Goal: Task Accomplishment & Management: Complete application form

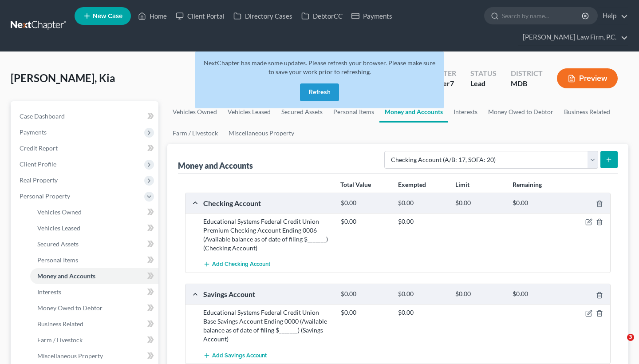
select select "checking"
click at [305, 91] on button "Refresh" at bounding box center [319, 92] width 39 height 18
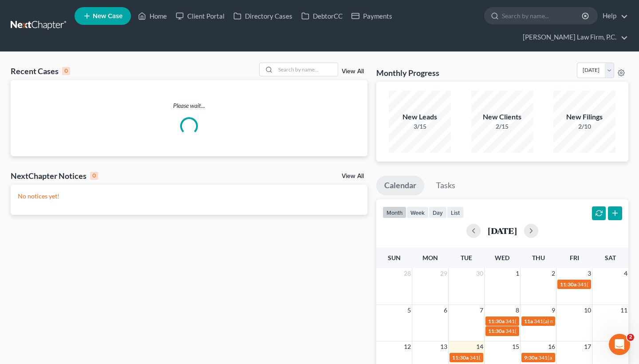
click at [129, 1] on nav "Home New Case Client Portal Directory Cases DebtorCC Payments Chambers Law Firm…" at bounding box center [319, 26] width 639 height 52
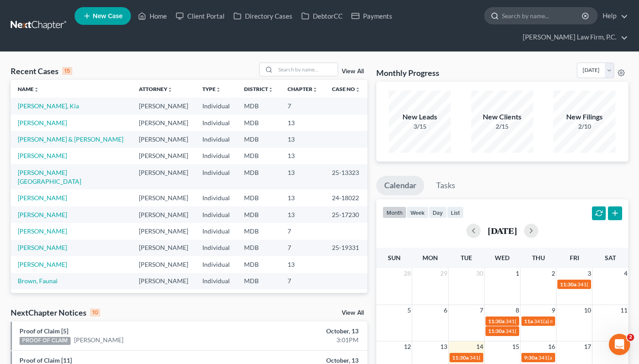
click at [535, 19] on input "search" at bounding box center [542, 16] width 81 height 16
paste input "Harvey, Melissa"
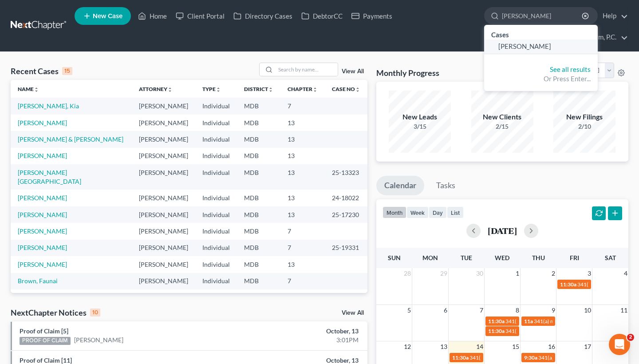
type input "Harvey, Melissa"
click at [525, 47] on span "Harvey, Melissa" at bounding box center [525, 46] width 53 height 8
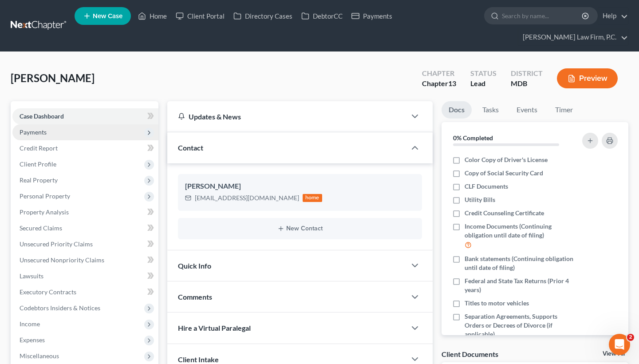
click at [79, 134] on span "Payments" at bounding box center [85, 132] width 146 height 16
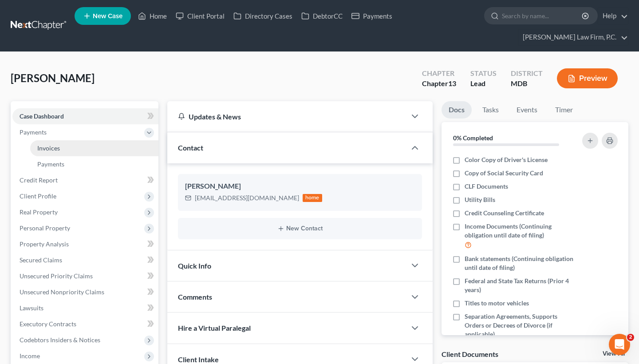
click at [75, 152] on link "Invoices" at bounding box center [94, 148] width 128 height 16
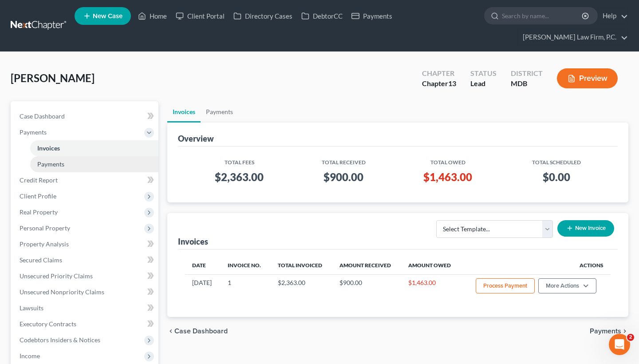
click at [71, 166] on link "Payments" at bounding box center [94, 164] width 128 height 16
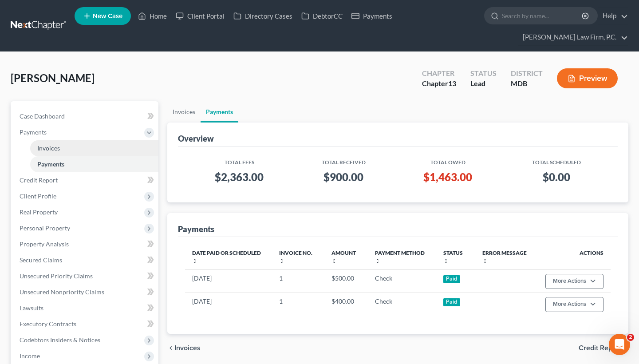
click at [80, 149] on link "Invoices" at bounding box center [94, 148] width 128 height 16
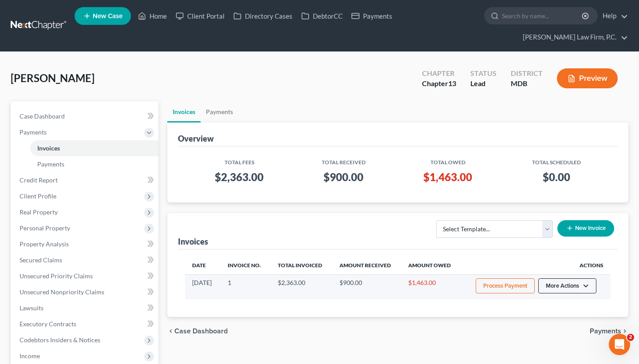
click at [565, 285] on button "More Actions" at bounding box center [568, 285] width 58 height 15
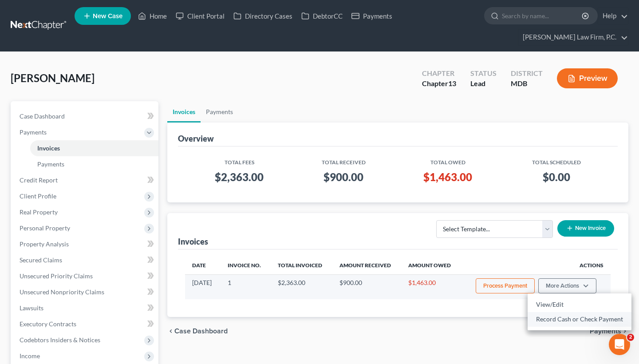
click at [559, 320] on link "Record Cash or Check Payment" at bounding box center [580, 319] width 104 height 15
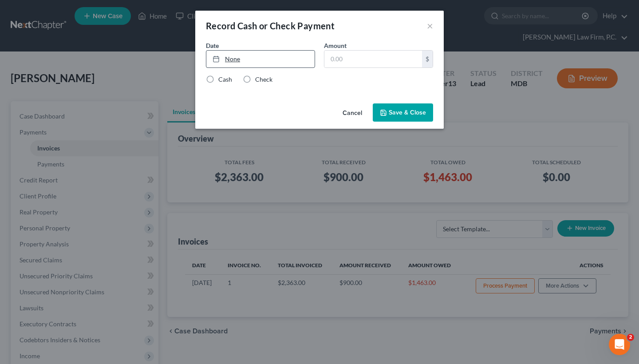
click at [231, 59] on link "None" at bounding box center [260, 59] width 108 height 17
click at [349, 58] on input "text" at bounding box center [374, 59] width 98 height 17
type input "500"
click at [260, 79] on label "Check" at bounding box center [263, 79] width 17 height 9
click at [260, 79] on input "Check" at bounding box center [262, 78] width 6 height 6
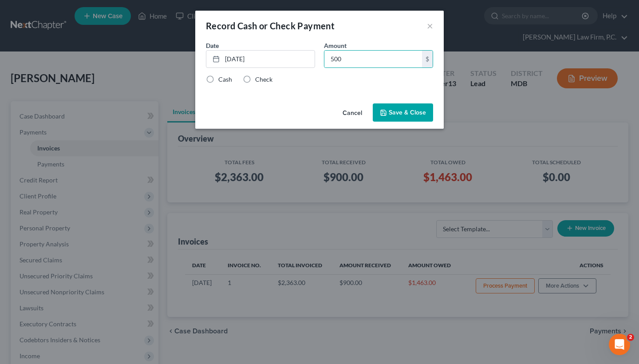
radio input "true"
click at [410, 112] on button "Save & Close" at bounding box center [403, 112] width 60 height 19
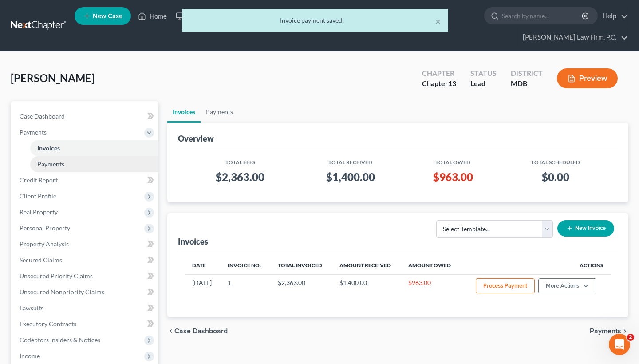
click at [103, 158] on link "Payments" at bounding box center [94, 164] width 128 height 16
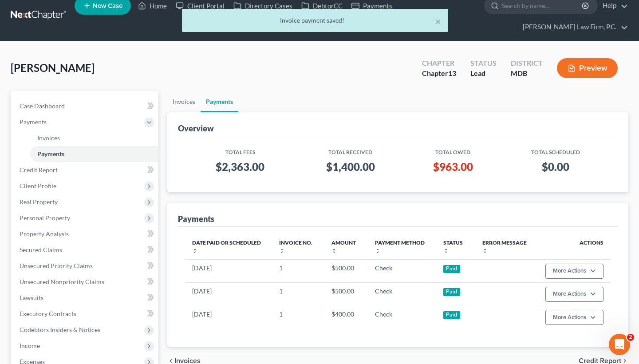
scroll to position [16, 0]
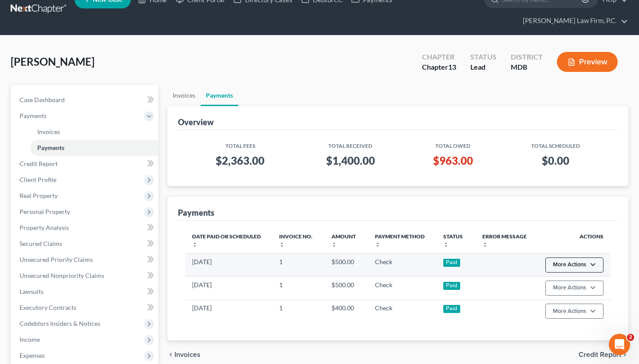
click at [586, 266] on button "More Actions" at bounding box center [575, 265] width 58 height 15
click at [572, 301] on link "Delete Recorded Payment" at bounding box center [589, 298] width 89 height 15
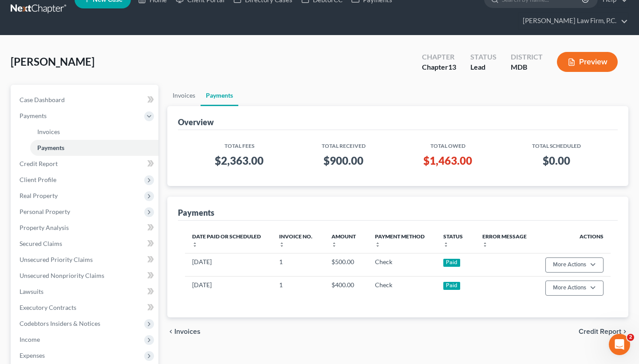
scroll to position [8, 0]
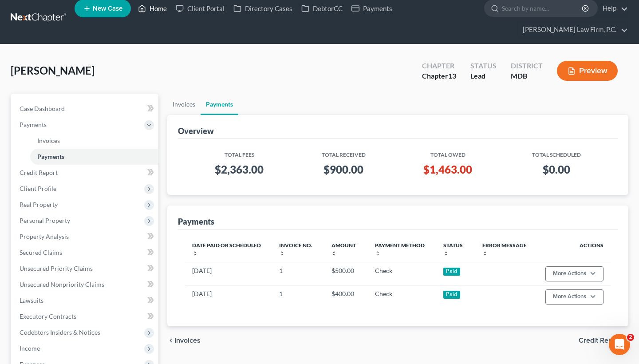
click at [155, 9] on link "Home" at bounding box center [153, 8] width 38 height 16
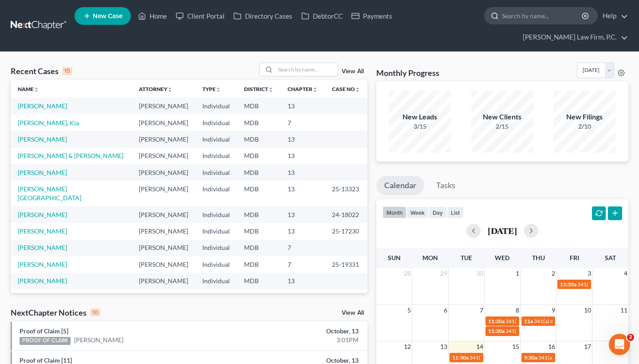
click at [523, 19] on input "search" at bounding box center [542, 16] width 81 height 16
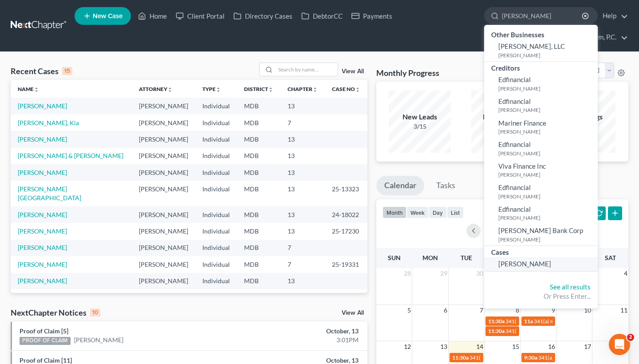
type input "sherri"
click at [531, 260] on span "Cunningham, Sherri" at bounding box center [525, 264] width 53 height 8
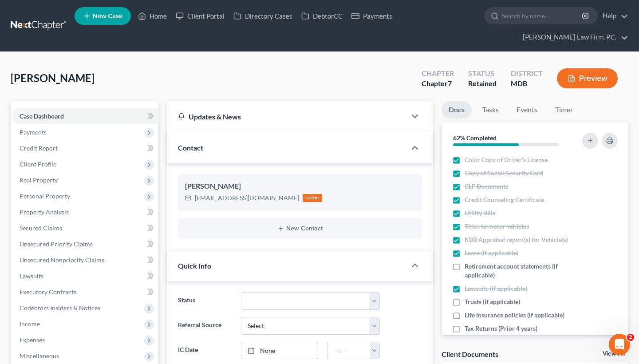
scroll to position [12, 0]
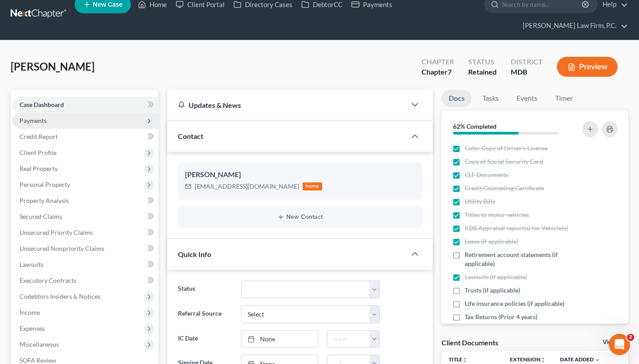
click at [98, 117] on span "Payments" at bounding box center [85, 121] width 146 height 16
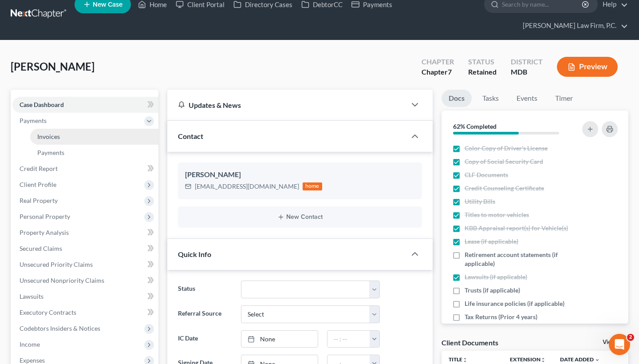
click at [97, 137] on link "Invoices" at bounding box center [94, 137] width 128 height 16
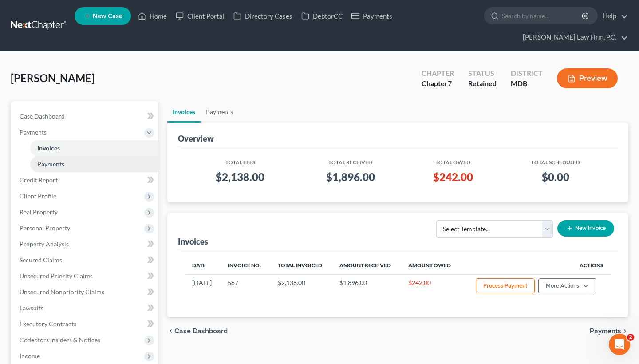
click at [86, 166] on link "Payments" at bounding box center [94, 164] width 128 height 16
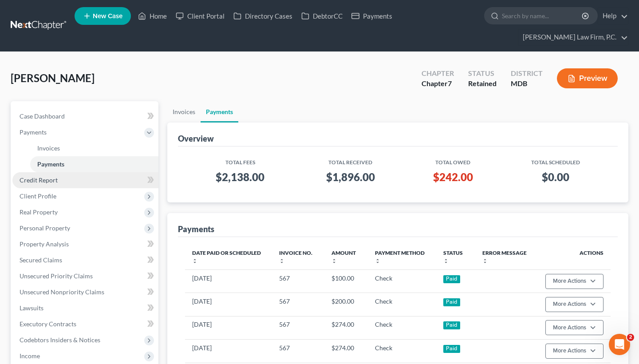
click at [67, 181] on link "Credit Report" at bounding box center [85, 180] width 146 height 16
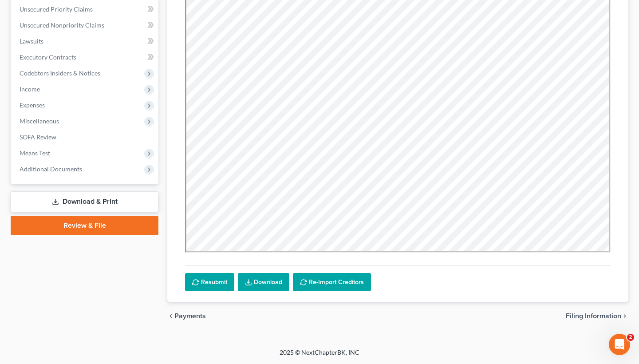
scroll to position [235, 0]
click at [590, 313] on span "Filing Information" at bounding box center [593, 316] width 55 height 7
select select "1"
select select "0"
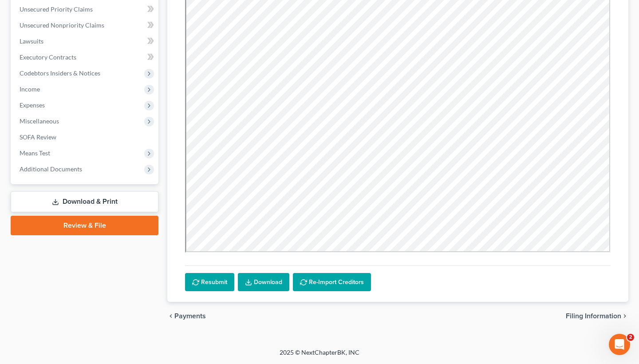
select select "21"
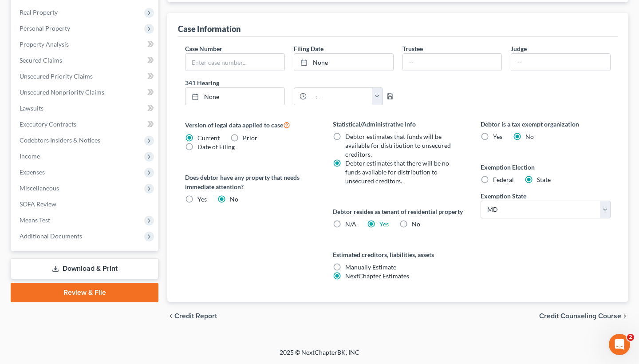
click at [585, 318] on span "Credit Counseling Course" at bounding box center [580, 316] width 82 height 7
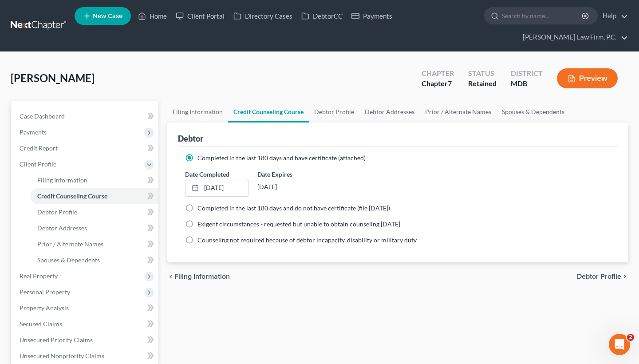
click at [602, 277] on span "Debtor Profile" at bounding box center [599, 276] width 44 height 7
select select "0"
select select "1"
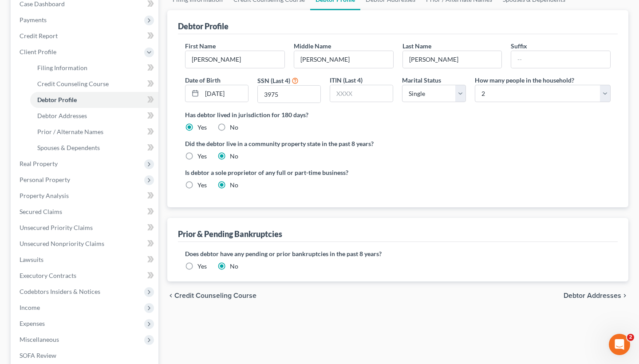
scroll to position [127, 0]
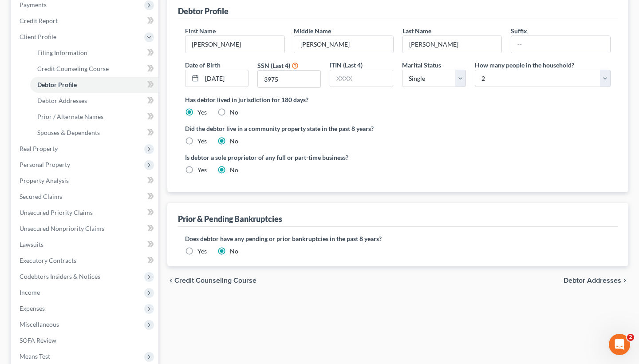
click at [586, 279] on span "Debtor Addresses" at bounding box center [593, 280] width 58 height 7
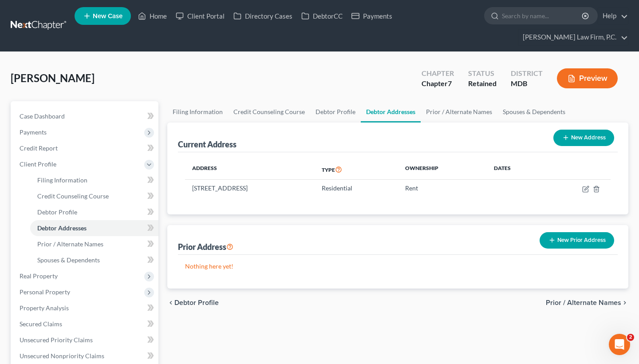
scroll to position [4, 0]
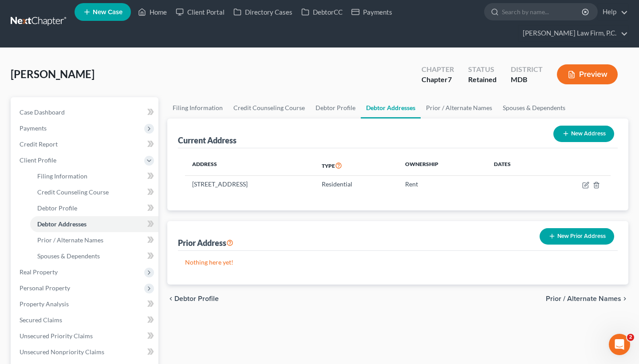
click at [551, 294] on div "chevron_left Debtor Profile Prior / Alternate Names chevron_right" at bounding box center [397, 299] width 461 height 28
click at [552, 297] on span "Prior / Alternate Names" at bounding box center [583, 298] width 75 height 7
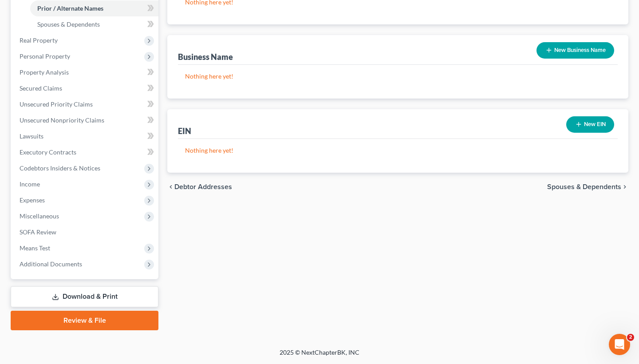
click at [558, 186] on span "Spouses & Dependents" at bounding box center [584, 186] width 74 height 7
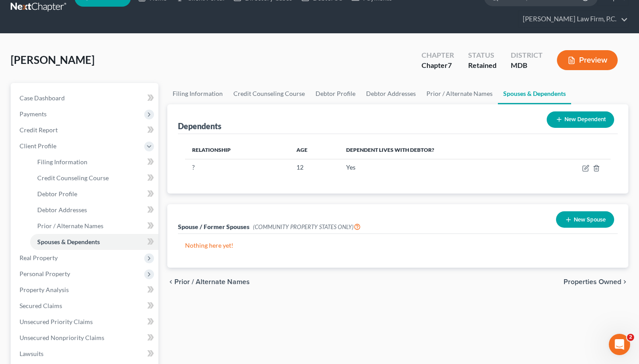
scroll to position [20, 0]
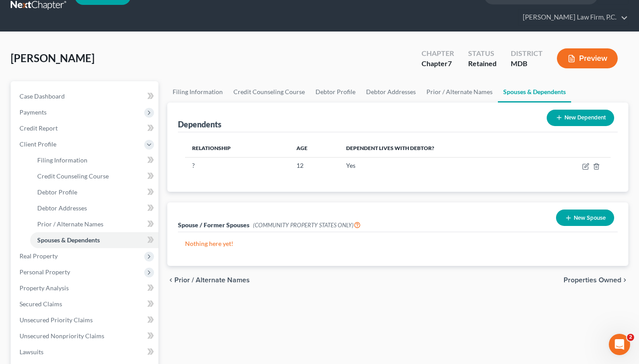
click at [599, 279] on span "Properties Owned" at bounding box center [593, 280] width 58 height 7
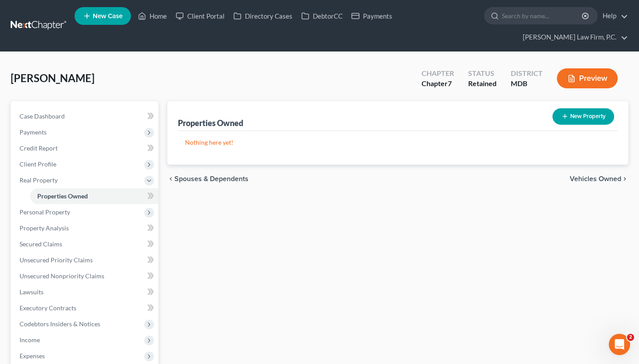
click at [586, 178] on span "Vehicles Owned" at bounding box center [596, 178] width 52 height 7
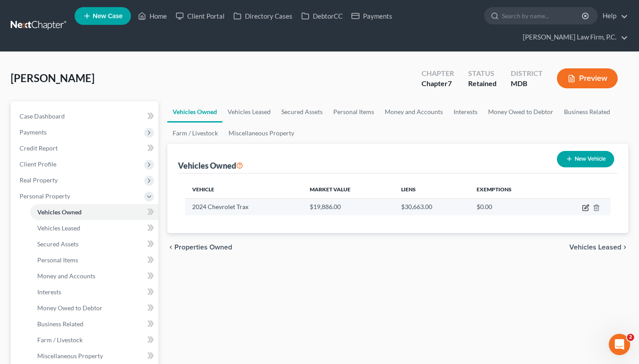
click at [585, 208] on icon "button" at bounding box center [586, 207] width 7 height 7
select select "0"
select select "2"
select select "0"
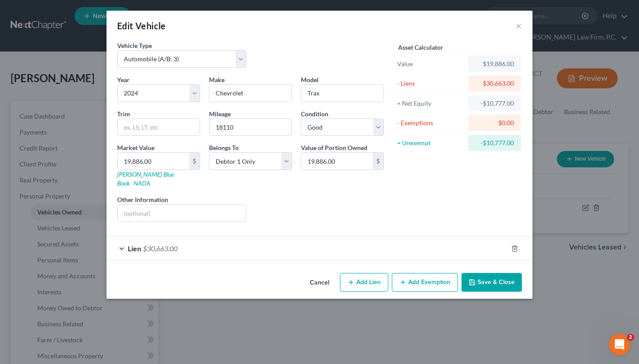
click at [277, 238] on div "Lien $30,663.00" at bounding box center [307, 249] width 401 height 24
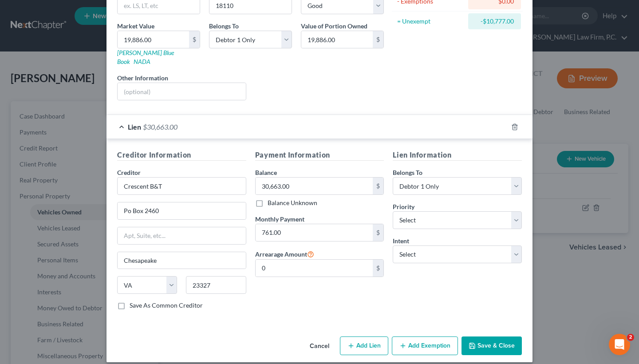
scroll to position [121, 0]
click at [315, 338] on button "Cancel" at bounding box center [320, 347] width 34 height 18
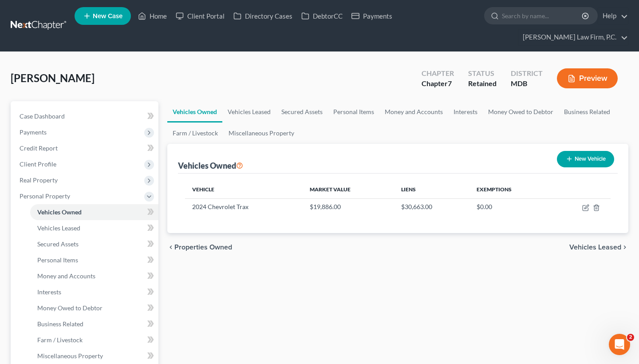
click at [587, 247] on span "Vehicles Leased" at bounding box center [596, 247] width 52 height 7
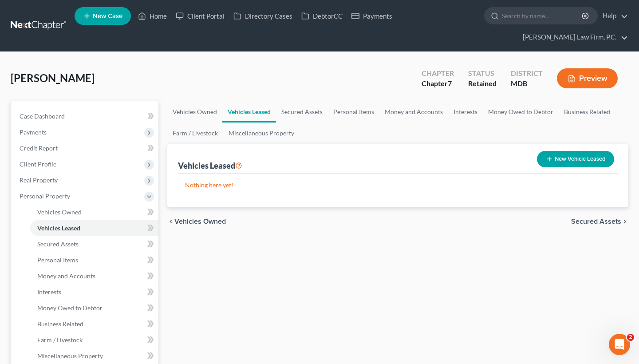
click at [595, 220] on span "Secured Assets" at bounding box center [596, 221] width 50 height 7
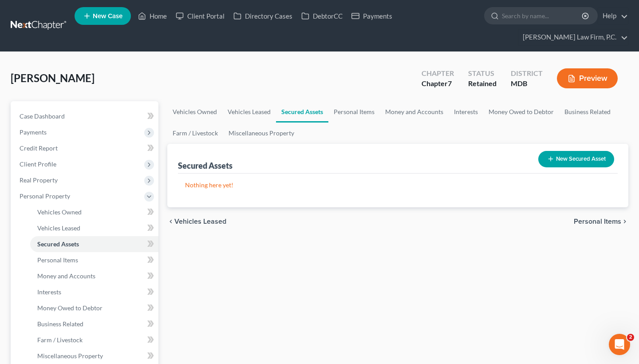
click at [589, 223] on span "Personal Items" at bounding box center [598, 221] width 48 height 7
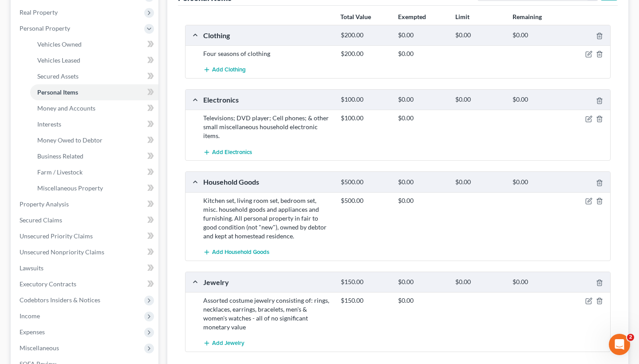
scroll to position [233, 0]
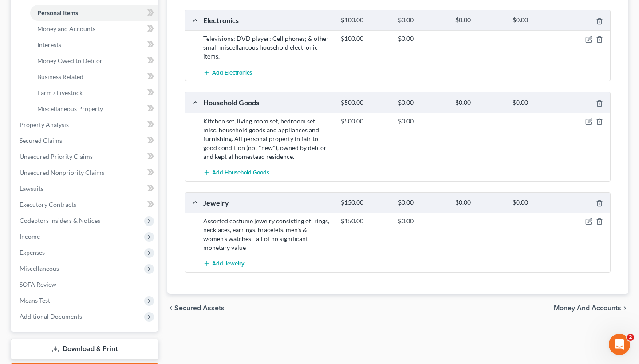
click at [571, 305] on span "Money and Accounts" at bounding box center [587, 308] width 67 height 7
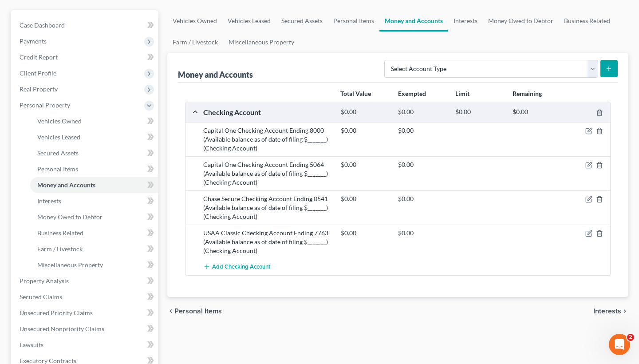
scroll to position [94, 0]
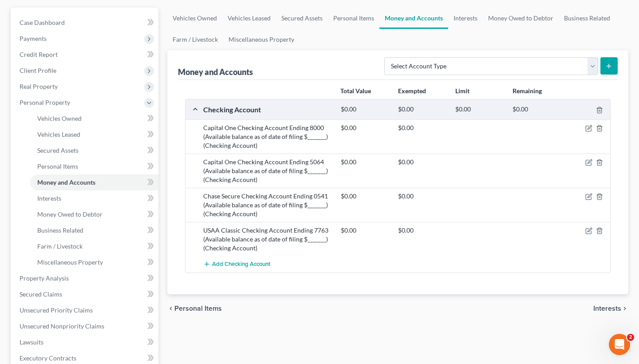
click at [604, 306] on span "Interests" at bounding box center [608, 308] width 28 height 7
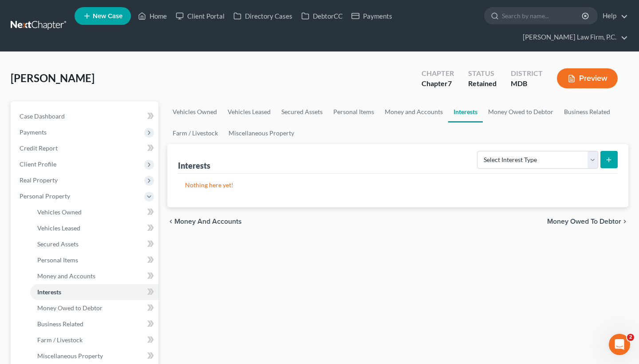
click at [575, 221] on span "Money Owed to Debtor" at bounding box center [584, 221] width 74 height 7
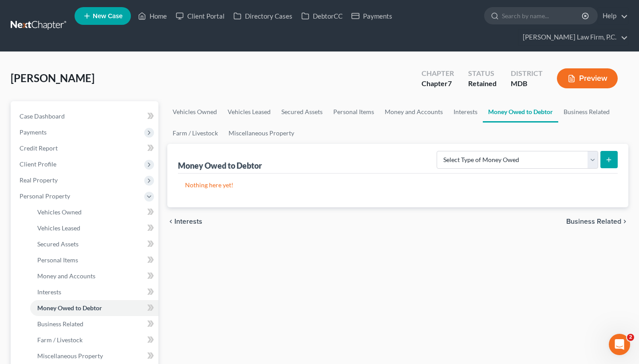
click at [586, 219] on span "Business Related" at bounding box center [594, 221] width 55 height 7
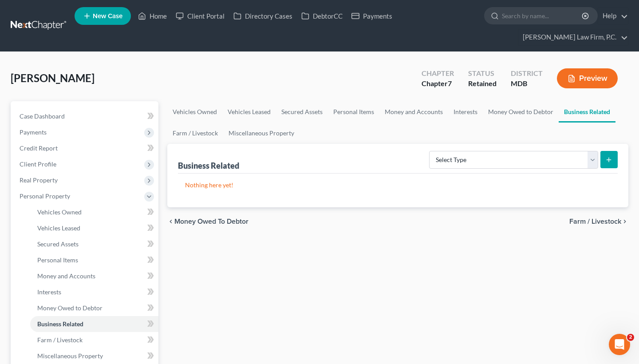
click at [585, 223] on span "Farm / Livestock" at bounding box center [596, 221] width 52 height 7
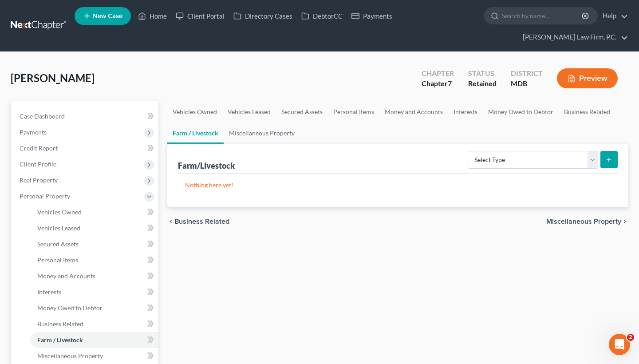
click at [582, 222] on span "Miscellaneous Property" at bounding box center [584, 221] width 75 height 7
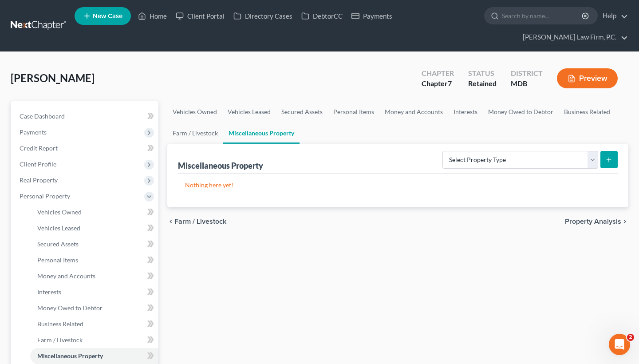
click at [579, 219] on span "Property Analysis" at bounding box center [593, 221] width 56 height 7
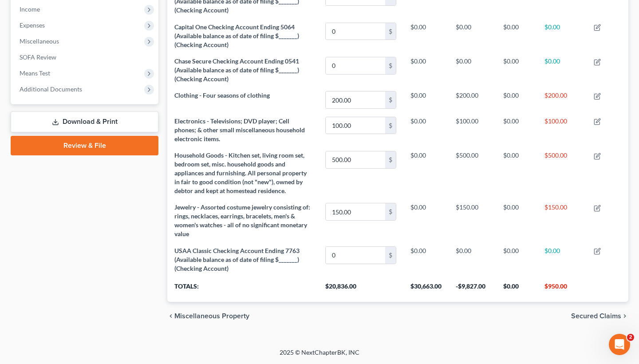
scroll to position [315, 0]
click at [587, 317] on span "Secured Claims" at bounding box center [596, 316] width 50 height 7
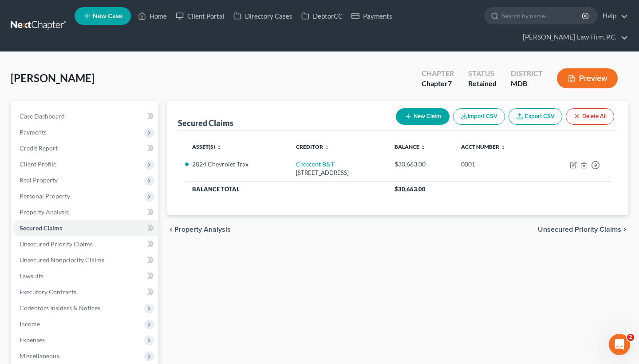
click at [553, 227] on span "Unsecured Priority Claims" at bounding box center [579, 229] width 83 height 7
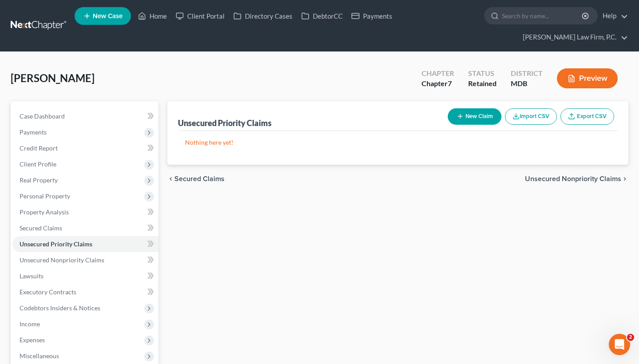
click at [570, 187] on div "chevron_left Secured Claims Unsecured Nonpriority Claims chevron_right" at bounding box center [397, 179] width 461 height 28
click at [569, 181] on span "Unsecured Nonpriority Claims" at bounding box center [573, 178] width 96 height 7
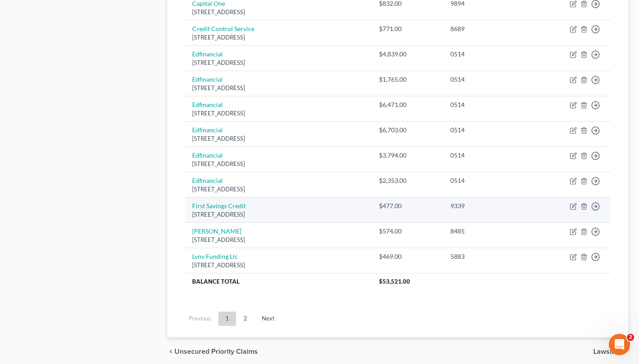
scroll to position [643, 0]
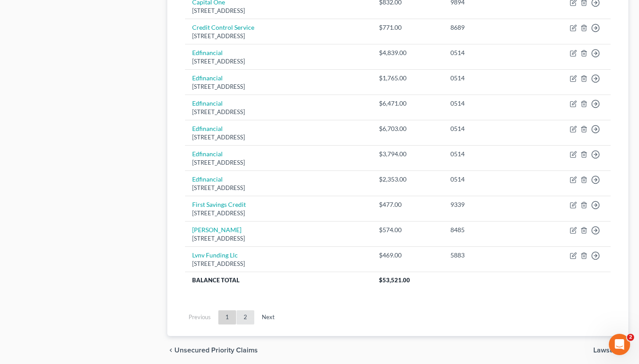
click at [246, 315] on link "2" at bounding box center [246, 317] width 18 height 14
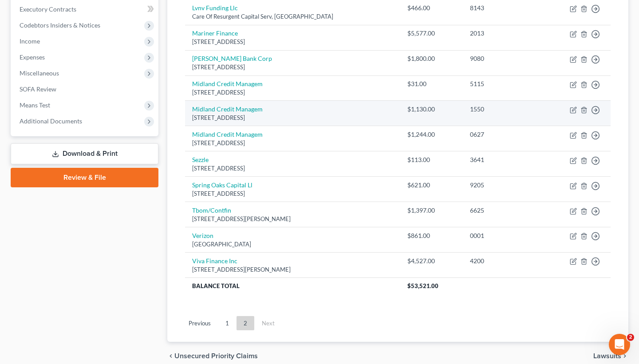
scroll to position [294, 0]
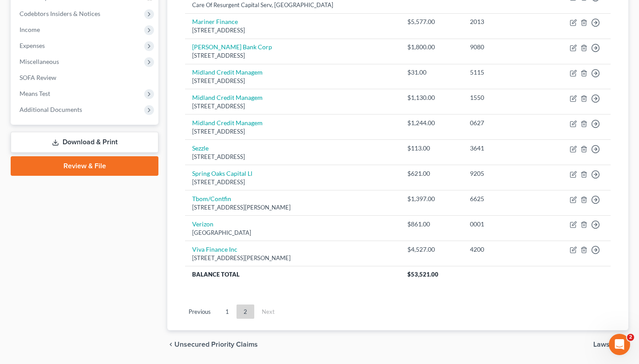
click at [593, 340] on div "chevron_left Unsecured Priority Claims Lawsuits chevron_right" at bounding box center [397, 344] width 461 height 28
click at [596, 341] on span "Lawsuits" at bounding box center [608, 344] width 28 height 7
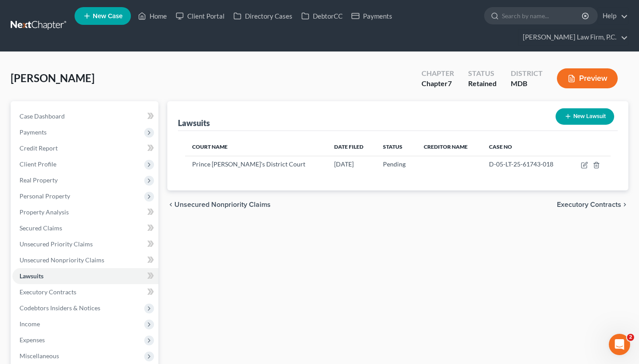
click at [575, 205] on span "Executory Contracts" at bounding box center [589, 204] width 64 height 7
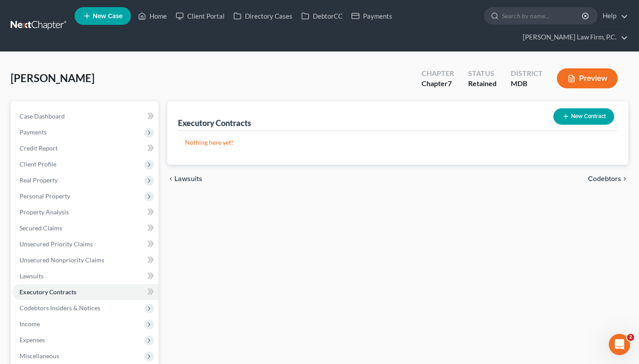
click at [593, 179] on span "Codebtors" at bounding box center [604, 178] width 33 height 7
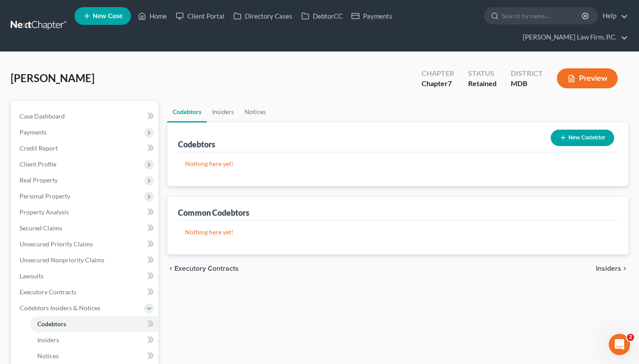
click at [614, 267] on span "Insiders" at bounding box center [608, 268] width 25 height 7
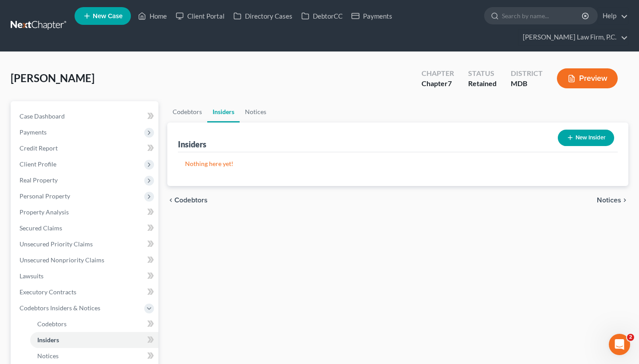
click at [608, 201] on span "Notices" at bounding box center [609, 200] width 24 height 7
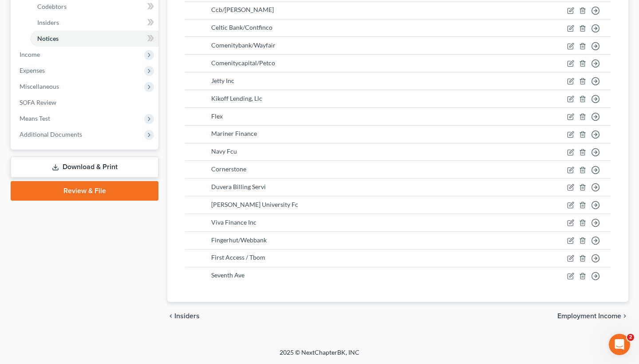
click at [592, 313] on span "Employment Income" at bounding box center [590, 316] width 64 height 7
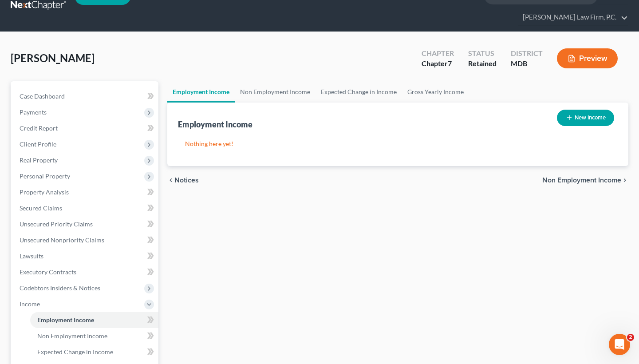
scroll to position [43, 0]
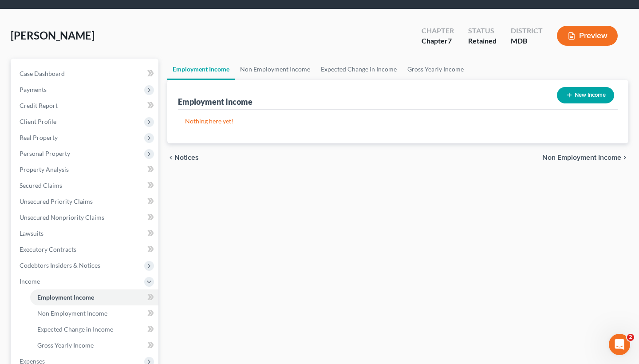
click at [565, 156] on span "Non Employment Income" at bounding box center [582, 157] width 79 height 7
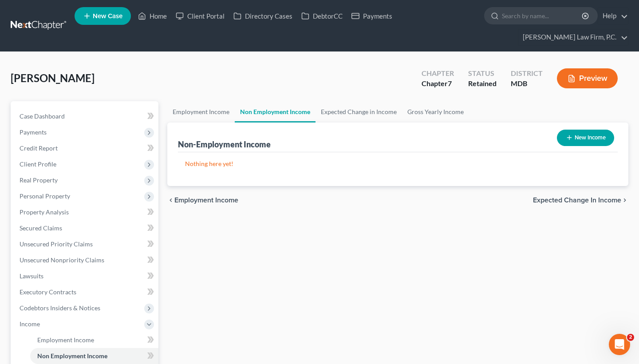
click at [582, 138] on button "New Income" at bounding box center [585, 138] width 57 height 16
select select "0"
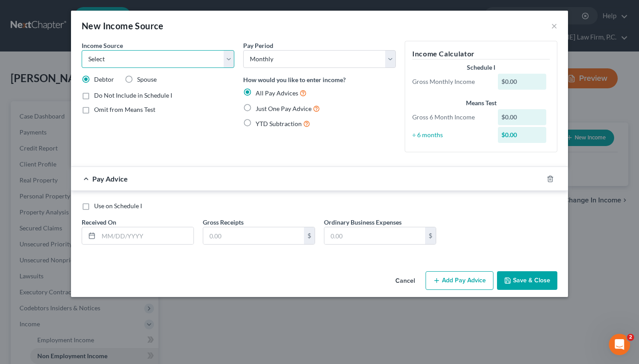
select select "4"
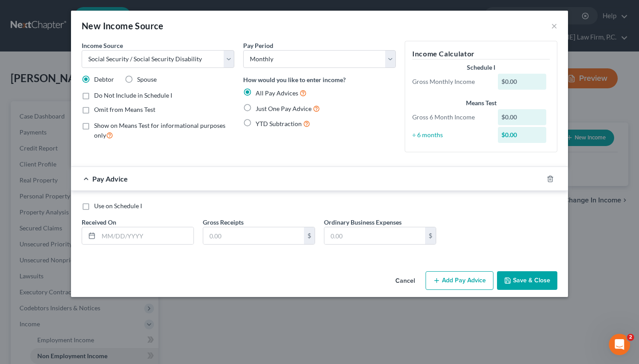
click at [256, 109] on label "Just One Pay Advice" at bounding box center [288, 108] width 64 height 10
click at [259, 109] on input "Just One Pay Advice" at bounding box center [262, 106] width 6 height 6
radio input "true"
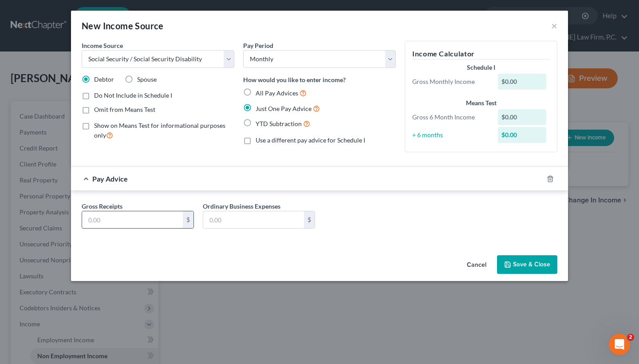
click at [160, 225] on input "text" at bounding box center [132, 219] width 101 height 17
paste input "$1,534.60."
type input "1,534.60"
click at [519, 266] on button "Save & Close" at bounding box center [527, 264] width 60 height 19
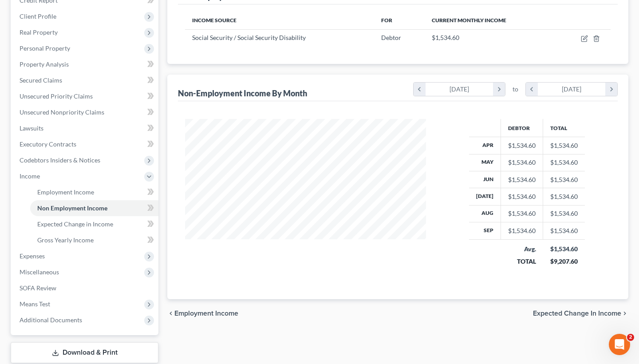
scroll to position [152, 0]
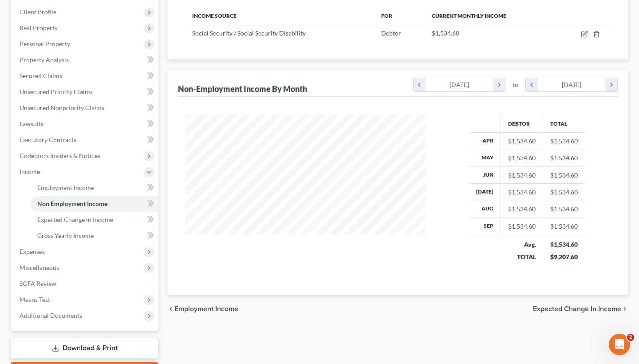
click at [550, 309] on span "Expected Change in Income" at bounding box center [577, 308] width 88 height 7
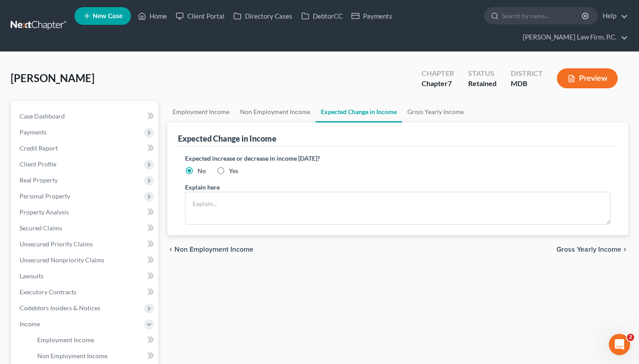
click at [564, 251] on span "Gross Yearly Income" at bounding box center [589, 249] width 65 height 7
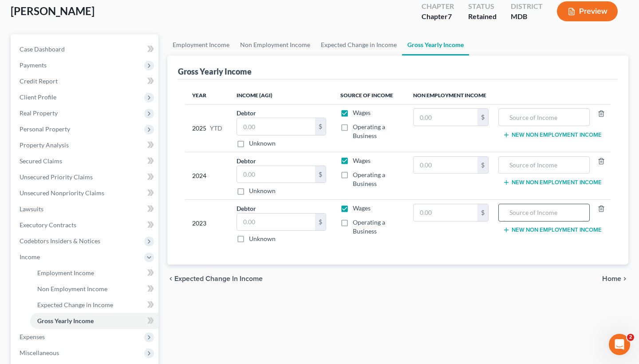
scroll to position [95, 0]
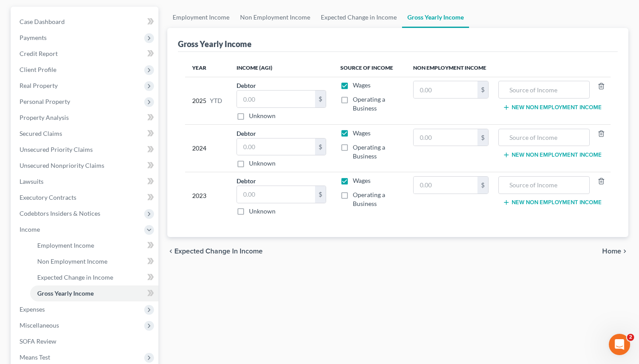
click at [612, 248] on span "Home" at bounding box center [611, 251] width 19 height 7
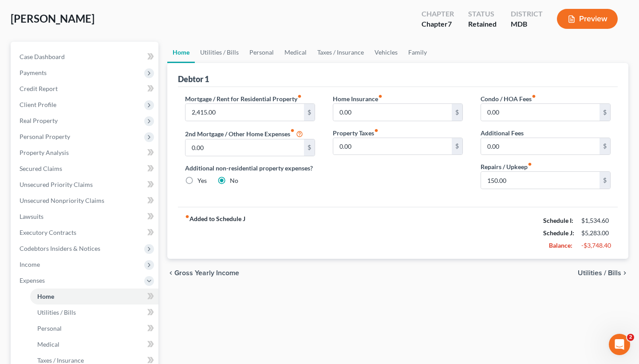
scroll to position [63, 0]
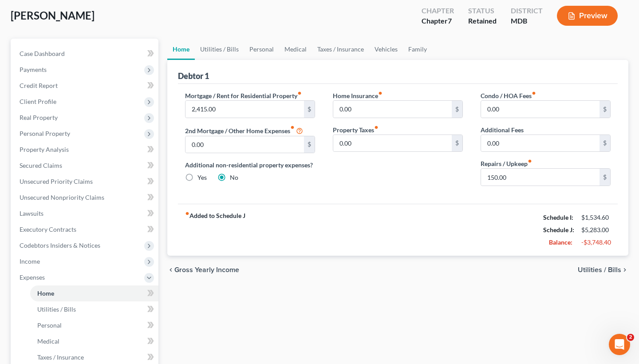
click at [603, 272] on span "Utilities / Bills" at bounding box center [600, 269] width 44 height 7
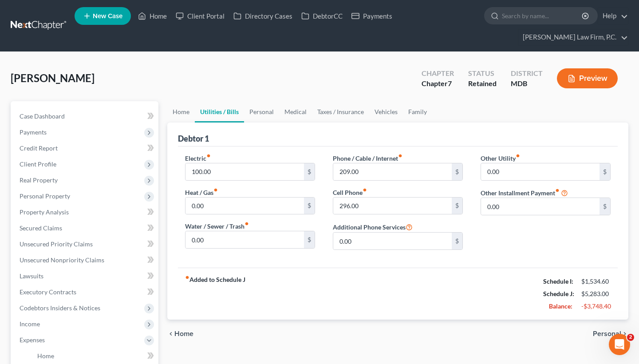
click at [600, 332] on span "Personal" at bounding box center [607, 333] width 28 height 7
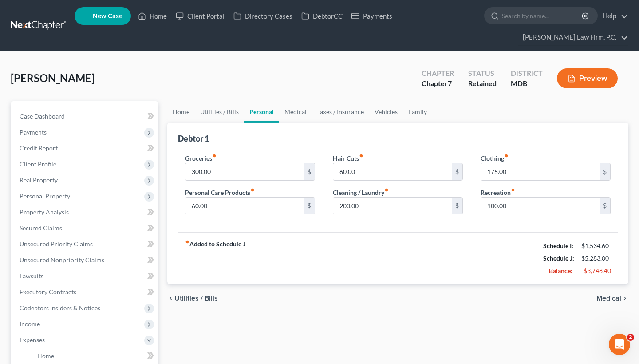
click at [600, 332] on div "Home Utilities / Bills Personal Medical Taxes / Insurance Vehicles Family Debto…" at bounding box center [398, 341] width 470 height 481
click at [608, 296] on span "Medical" at bounding box center [609, 298] width 25 height 7
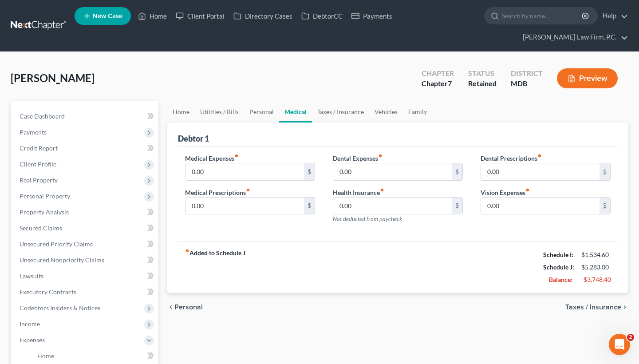
click at [602, 309] on span "Taxes / Insurance" at bounding box center [594, 307] width 56 height 7
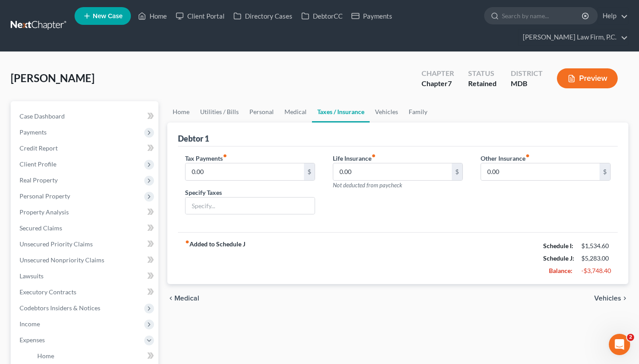
click at [599, 299] on span "Vehicles" at bounding box center [608, 298] width 27 height 7
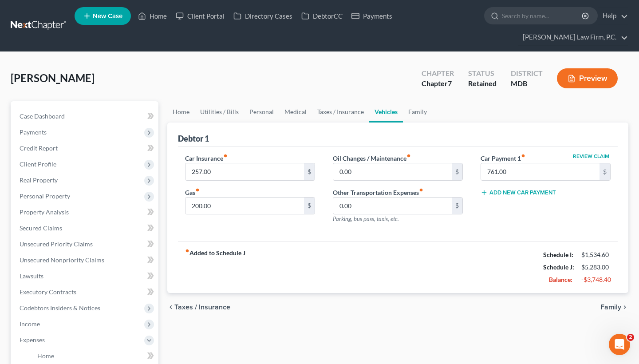
click at [602, 305] on span "Family" at bounding box center [611, 307] width 21 height 7
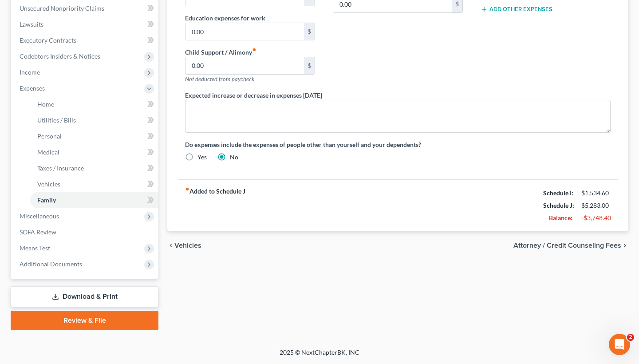
scroll to position [252, 0]
click at [594, 250] on div "chevron_left Vehicles Attorney / Credit Counseling Fees chevron_right" at bounding box center [397, 245] width 461 height 28
click at [581, 243] on span "Attorney / Credit Counseling Fees" at bounding box center [568, 245] width 108 height 7
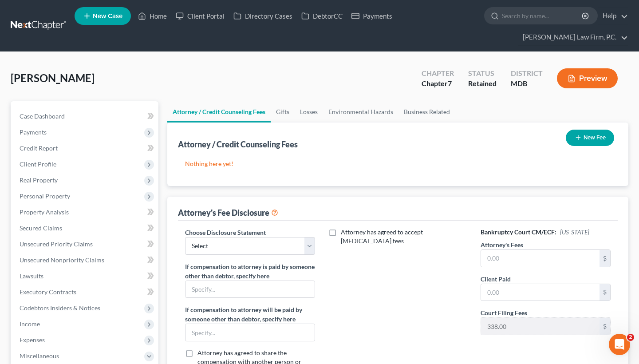
click at [585, 142] on button "New Fee" at bounding box center [590, 138] width 48 height 16
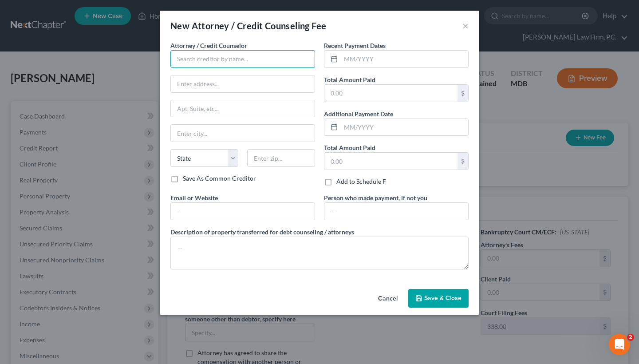
click at [196, 65] on input "text" at bounding box center [242, 59] width 145 height 18
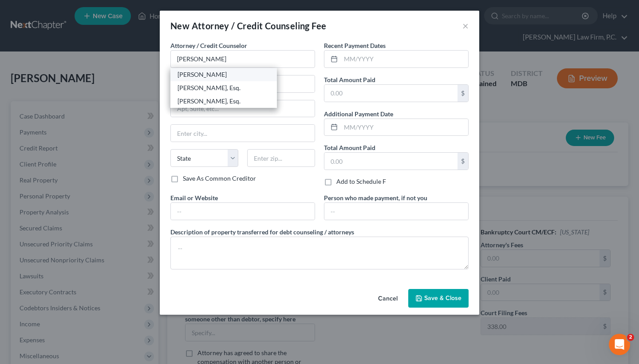
click at [222, 73] on div "Timothy Chambers" at bounding box center [224, 74] width 92 height 9
type input "Timothy Chambers"
type input "1997 Annapolis Exchange Parkway"
type input "# 300"
type input "Annapolis"
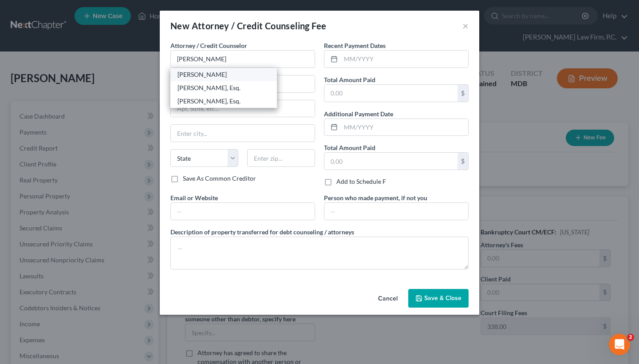
select select "21"
type input "21401"
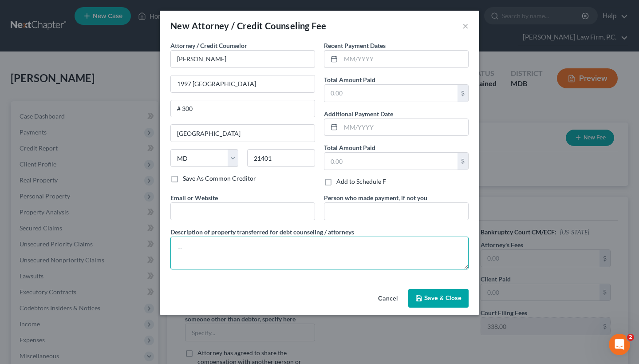
click at [245, 242] on textarea at bounding box center [319, 253] width 298 height 33
paste textarea "$2,588 ($2,200 attorney's fees + $50 credit report fee + $338)"
drag, startPoint x: 194, startPoint y: 250, endPoint x: 188, endPoint y: 249, distance: 6.8
click at [188, 249] on textarea "$2,588 ($2,200 attorney's fees + $50 credit report fee + $338)" at bounding box center [319, 253] width 298 height 33
drag, startPoint x: 216, startPoint y: 248, endPoint x: 204, endPoint y: 249, distance: 11.6
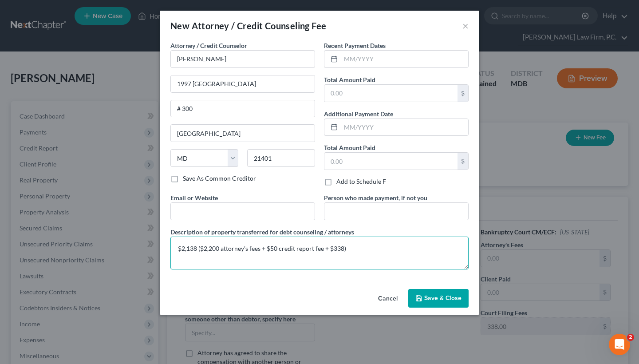
click at [204, 249] on textarea "$2,138 ($2,200 attorney's fees + $50 credit report fee + $338)" at bounding box center [319, 253] width 298 height 33
type textarea "$2,138 ($1,750 attorney's fees + $50 credit report fee + $338)"
click at [388, 94] on input "text" at bounding box center [391, 93] width 133 height 17
type input "2,138"
click at [426, 299] on span "Save & Close" at bounding box center [442, 298] width 37 height 8
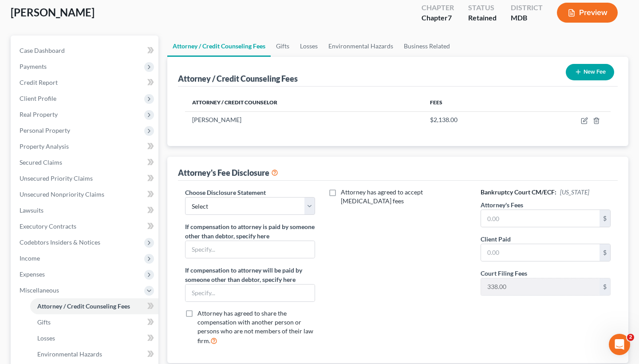
scroll to position [67, 0]
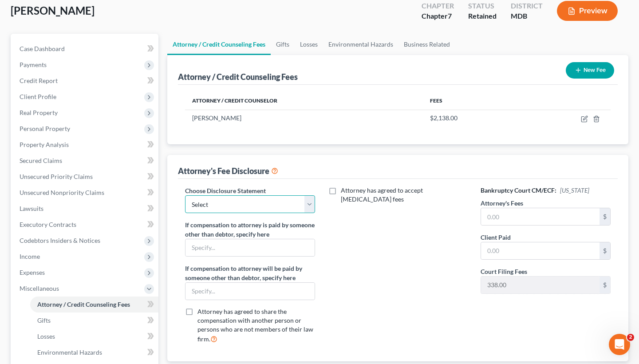
select select "3"
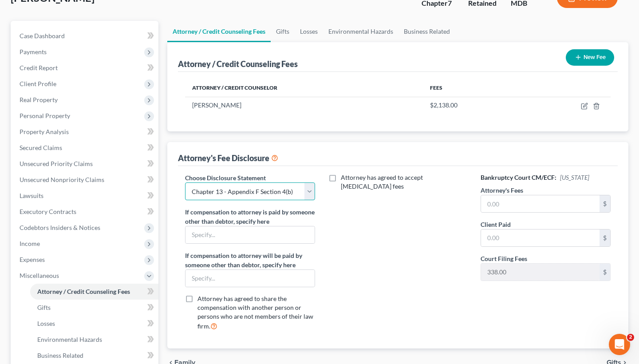
scroll to position [86, 0]
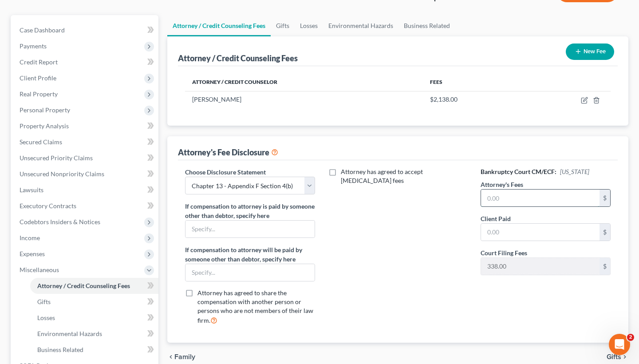
click at [522, 194] on input "text" at bounding box center [540, 198] width 119 height 17
paste input "1,750"
type input "1,750"
click at [519, 234] on input "text" at bounding box center [540, 232] width 119 height 17
paste input "1,750"
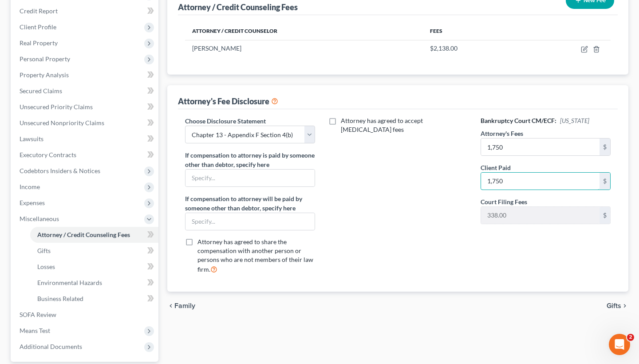
scroll to position [138, 0]
type input "1,750"
select select "2"
click at [608, 303] on span "Gifts" at bounding box center [614, 305] width 15 height 7
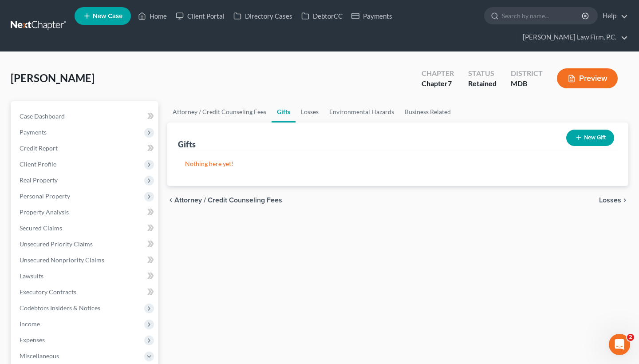
click at [618, 198] on span "Losses" at bounding box center [610, 200] width 22 height 7
click at [594, 199] on span "Environmental Hazards" at bounding box center [584, 200] width 75 height 7
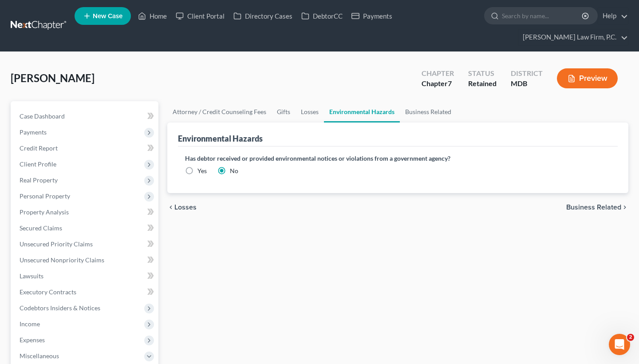
click at [599, 206] on span "Business Related" at bounding box center [594, 207] width 55 height 7
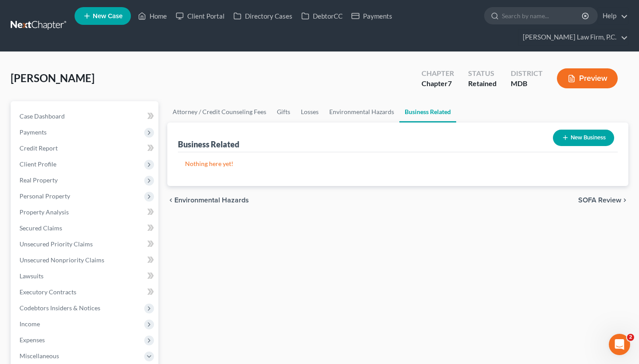
click at [591, 197] on span "SOFA Review" at bounding box center [600, 200] width 43 height 7
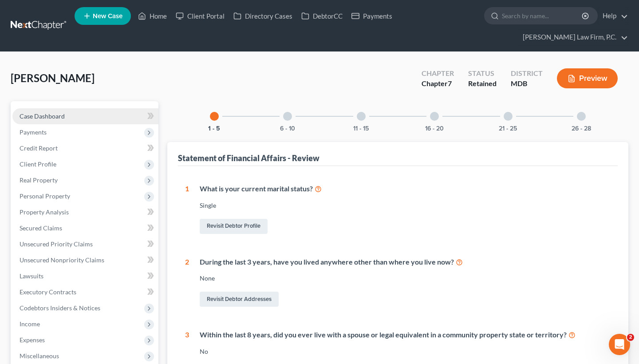
click at [93, 112] on link "Case Dashboard" at bounding box center [85, 116] width 146 height 16
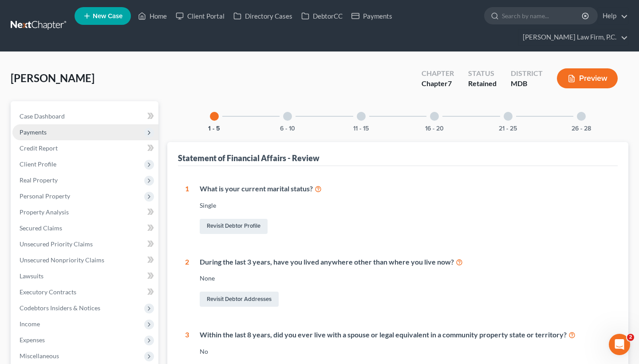
select select "21"
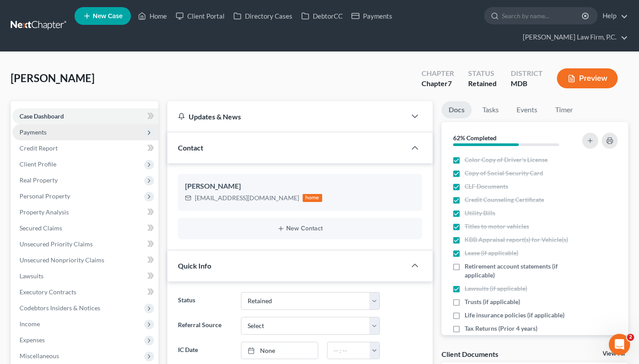
click at [86, 136] on span "Payments" at bounding box center [85, 132] width 146 height 16
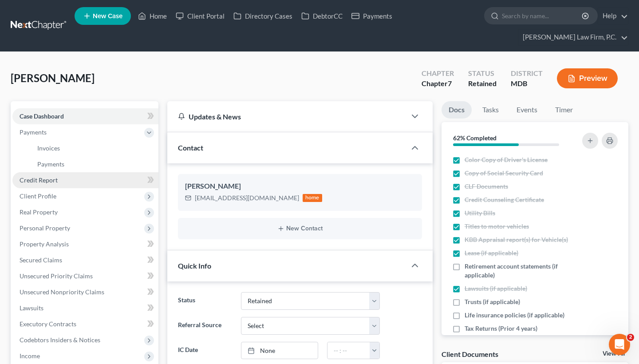
click at [72, 177] on link "Credit Report" at bounding box center [85, 180] width 146 height 16
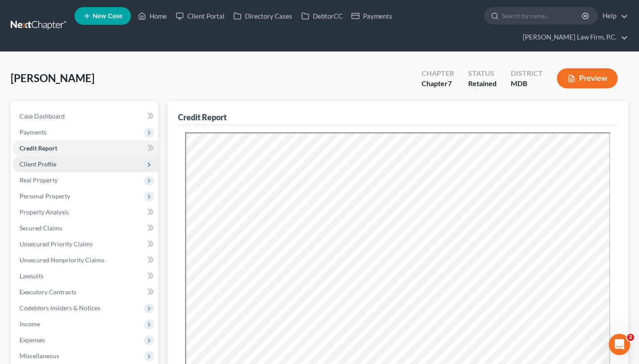
click at [75, 163] on span "Client Profile" at bounding box center [85, 164] width 146 height 16
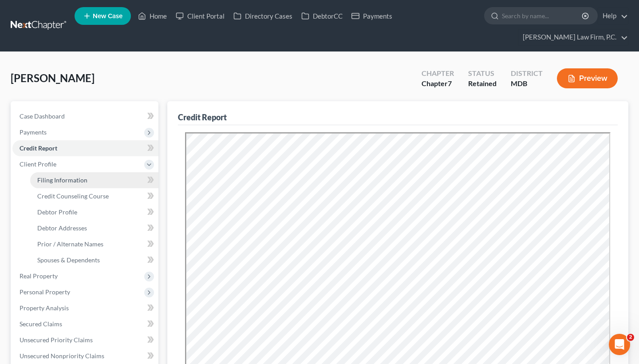
click at [79, 182] on span "Filing Information" at bounding box center [62, 180] width 50 height 8
select select "1"
select select "0"
select select "38"
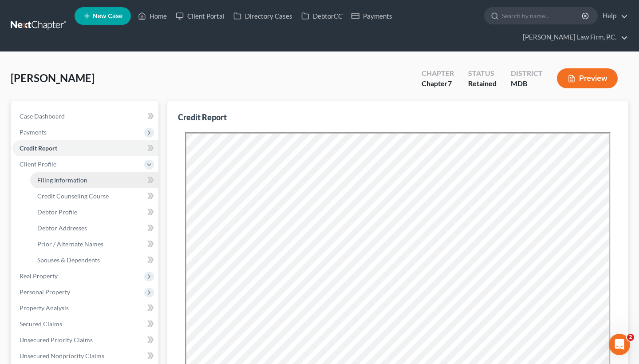
select select "0"
select select "21"
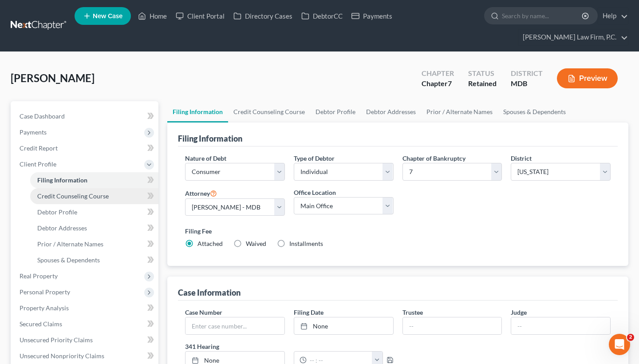
click at [80, 196] on span "Credit Counseling Course" at bounding box center [72, 196] width 71 height 8
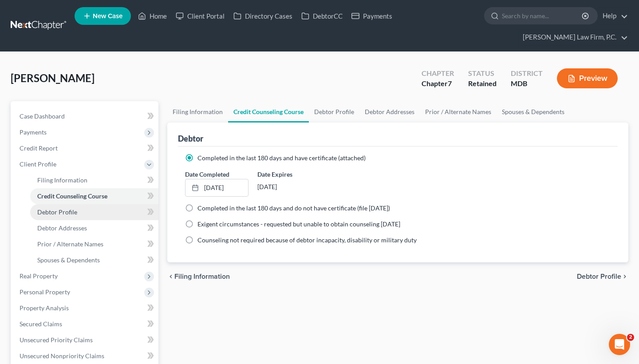
click at [75, 219] on link "Debtor Profile" at bounding box center [94, 212] width 128 height 16
select select "0"
select select "1"
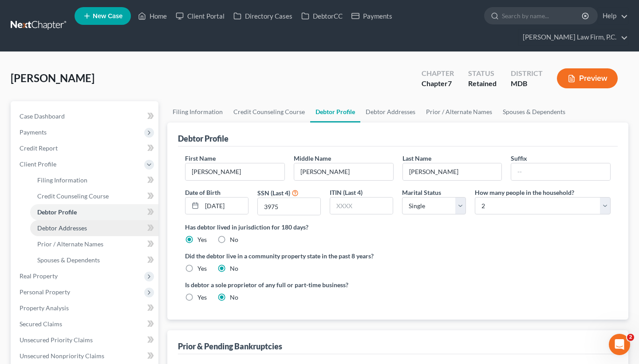
click at [78, 233] on link "Debtor Addresses" at bounding box center [94, 228] width 128 height 16
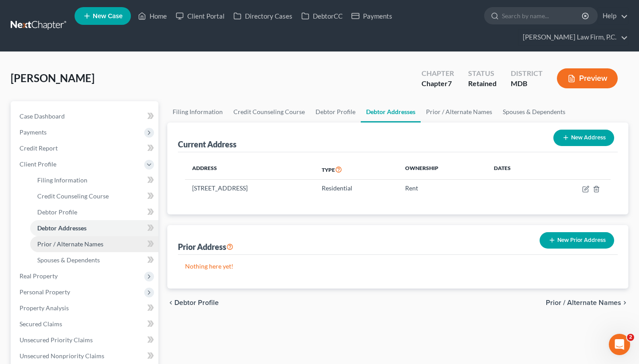
click at [79, 243] on span "Prior / Alternate Names" at bounding box center [70, 244] width 66 height 8
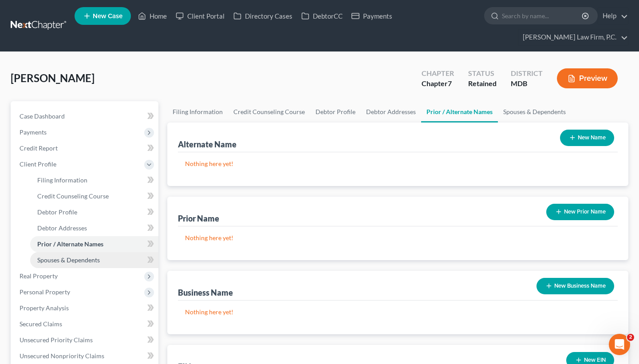
click at [81, 260] on span "Spouses & Dependents" at bounding box center [68, 260] width 63 height 8
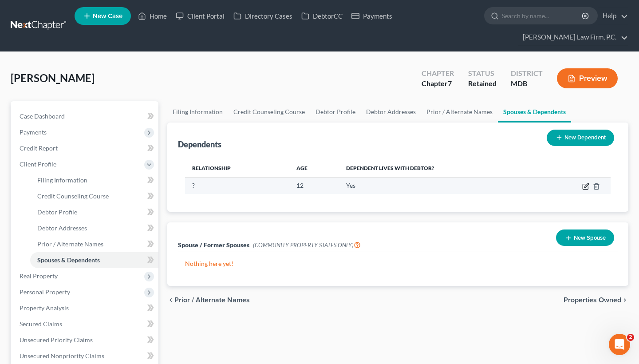
click at [584, 187] on icon "button" at bounding box center [586, 186] width 7 height 7
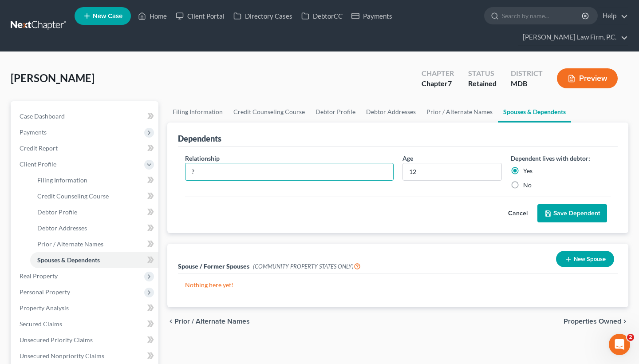
drag, startPoint x: 208, startPoint y: 175, endPoint x: 170, endPoint y: 172, distance: 38.8
click at [170, 172] on div "Dependents Relationship * ? Age 12 Dependent lives with debtor: Yes No Cancel S…" at bounding box center [397, 178] width 461 height 111
type input "Goddaughter"
click at [571, 210] on button "Save Dependent" at bounding box center [573, 213] width 70 height 19
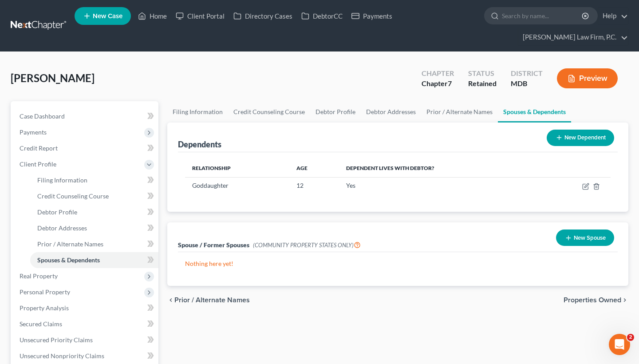
scroll to position [22, 0]
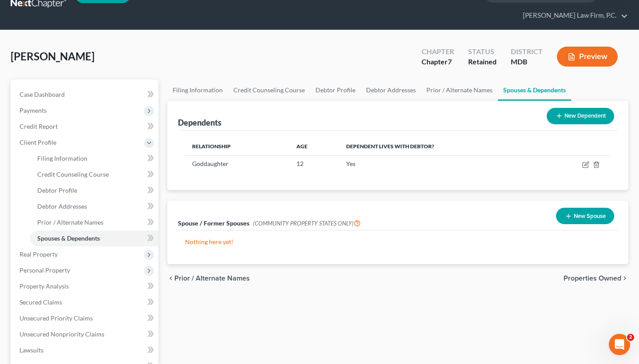
click at [583, 279] on span "Properties Owned" at bounding box center [593, 278] width 58 height 7
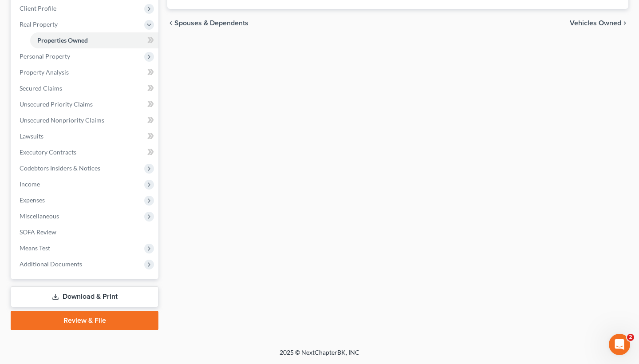
scroll to position [156, 0]
click at [99, 178] on span "Income" at bounding box center [85, 184] width 146 height 16
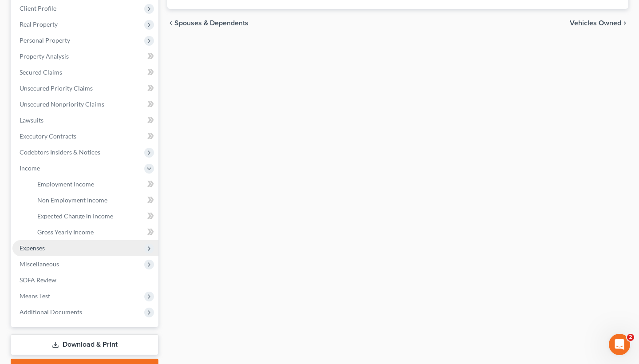
click at [79, 245] on span "Expenses" at bounding box center [85, 248] width 146 height 16
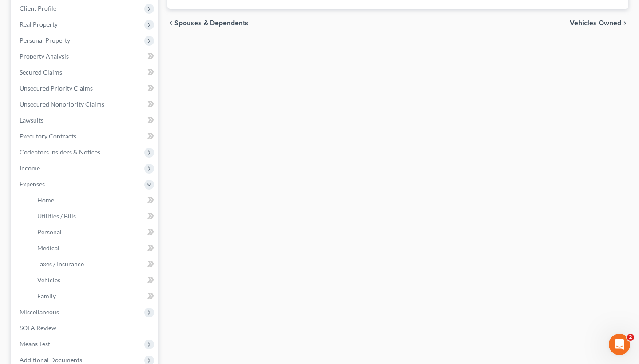
click at [327, 183] on div "Properties Owned New Property Nothing here yet! Property Market Value Liens Exe…" at bounding box center [398, 185] width 470 height 481
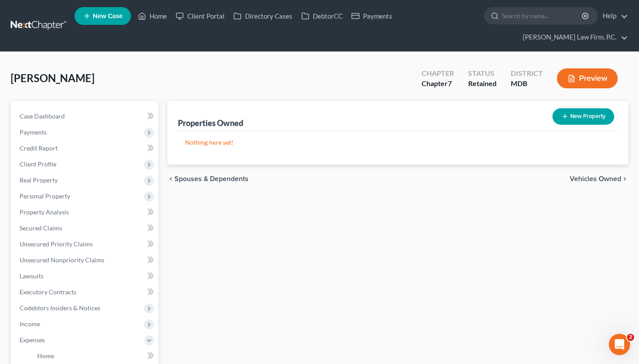
scroll to position [0, 0]
click at [114, 112] on link "Case Dashboard" at bounding box center [85, 116] width 146 height 16
select select "21"
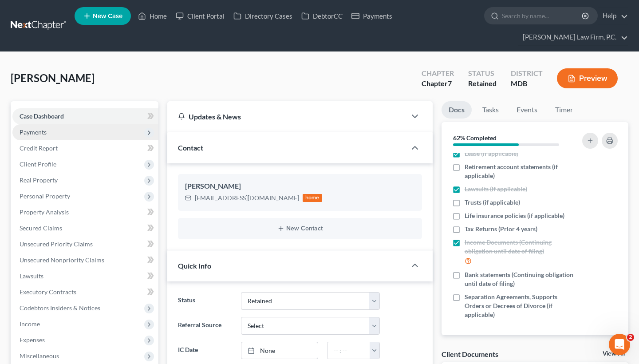
click at [92, 130] on span "Payments" at bounding box center [85, 132] width 146 height 16
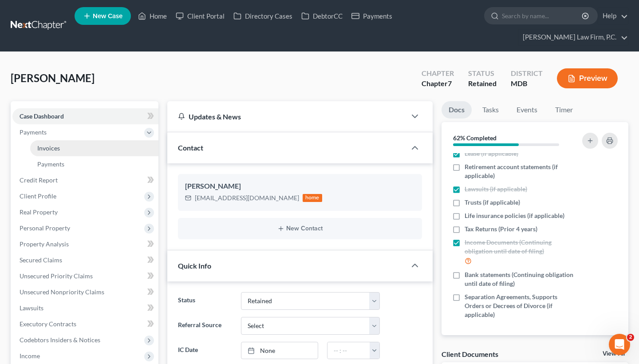
click at [111, 151] on link "Invoices" at bounding box center [94, 148] width 128 height 16
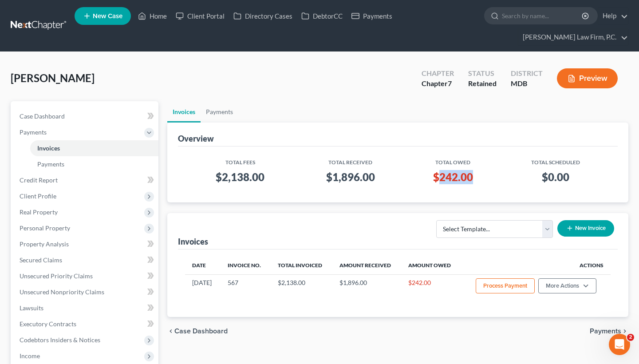
drag, startPoint x: 441, startPoint y: 178, endPoint x: 495, endPoint y: 175, distance: 54.2
click at [495, 175] on td "$242.00" at bounding box center [453, 178] width 95 height 25
copy h3 "242.00"
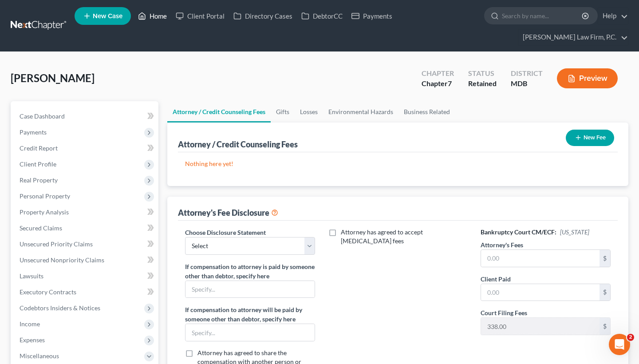
click at [163, 13] on link "Home" at bounding box center [153, 16] width 38 height 16
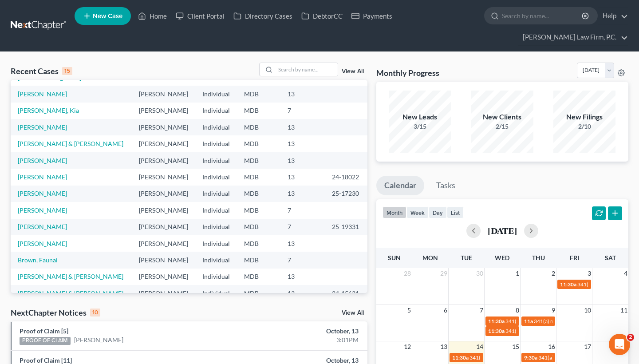
scroll to position [57, 0]
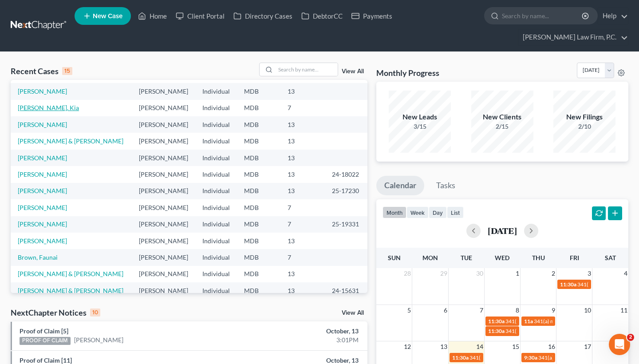
click at [38, 111] on link "[PERSON_NAME], Kia" at bounding box center [48, 108] width 61 height 8
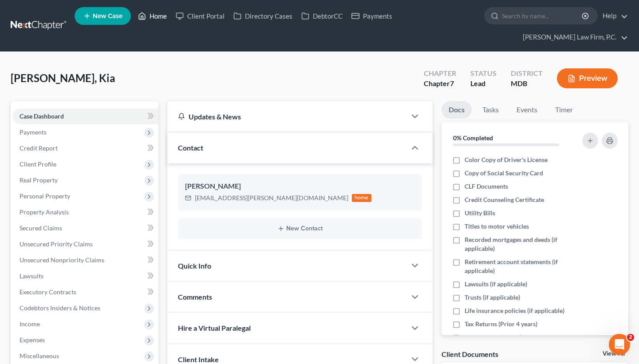
click at [146, 16] on icon at bounding box center [142, 16] width 8 height 11
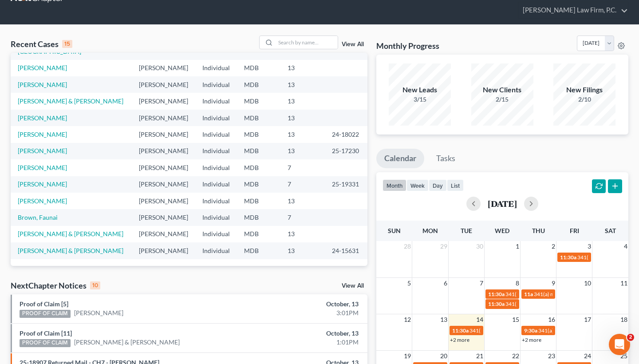
scroll to position [170, 0]
click at [53, 180] on link "Shelton, Tameaka" at bounding box center [42, 184] width 49 height 8
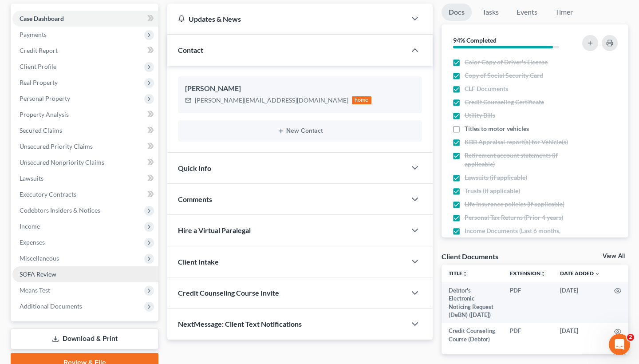
scroll to position [105, 0]
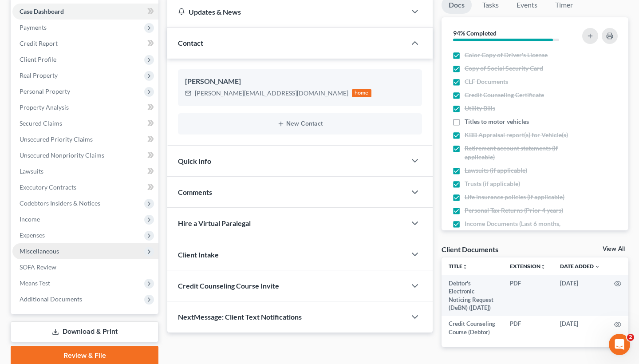
click at [68, 254] on span "Miscellaneous" at bounding box center [85, 251] width 146 height 16
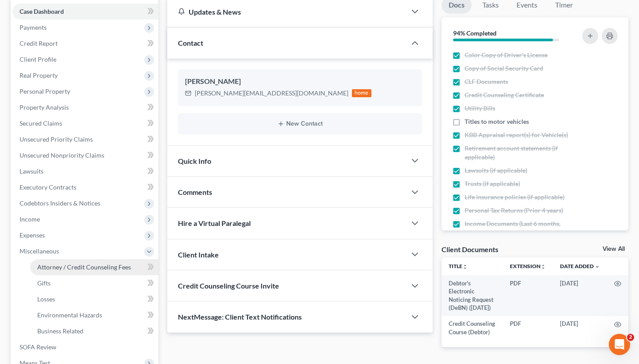
click at [69, 264] on span "Attorney / Credit Counseling Fees" at bounding box center [84, 267] width 94 height 8
select select "2"
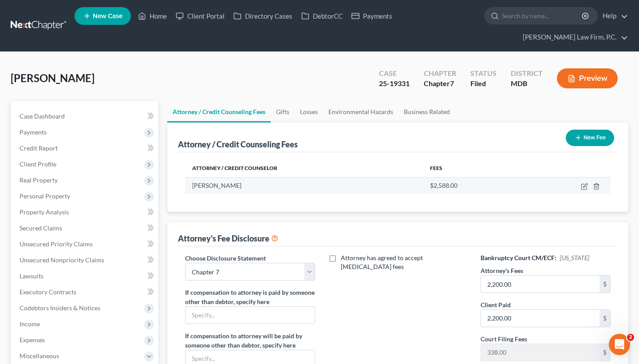
click at [581, 184] on td at bounding box center [567, 185] width 88 height 17
click at [583, 184] on icon "button" at bounding box center [584, 186] width 5 height 5
select select "21"
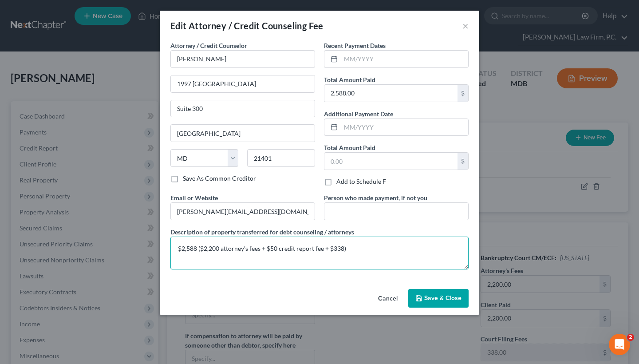
drag, startPoint x: 362, startPoint y: 250, endPoint x: 134, endPoint y: 234, distance: 228.8
click at [134, 234] on div "Edit Attorney / Credit Counseling Fee × Attorney / Credit Counselor * Timothy C…" at bounding box center [319, 182] width 639 height 364
click at [379, 300] on button "Cancel" at bounding box center [388, 299] width 34 height 18
